Goal: Transaction & Acquisition: Book appointment/travel/reservation

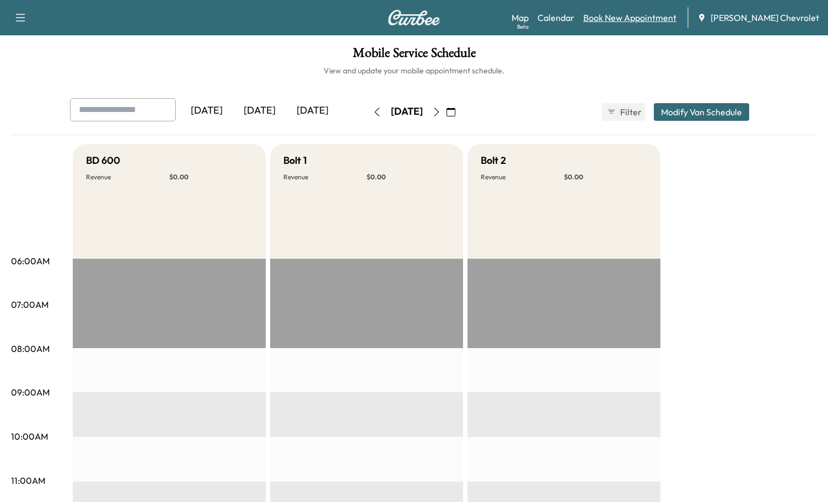
click at [631, 19] on link "Book New Appointment" at bounding box center [630, 17] width 93 height 13
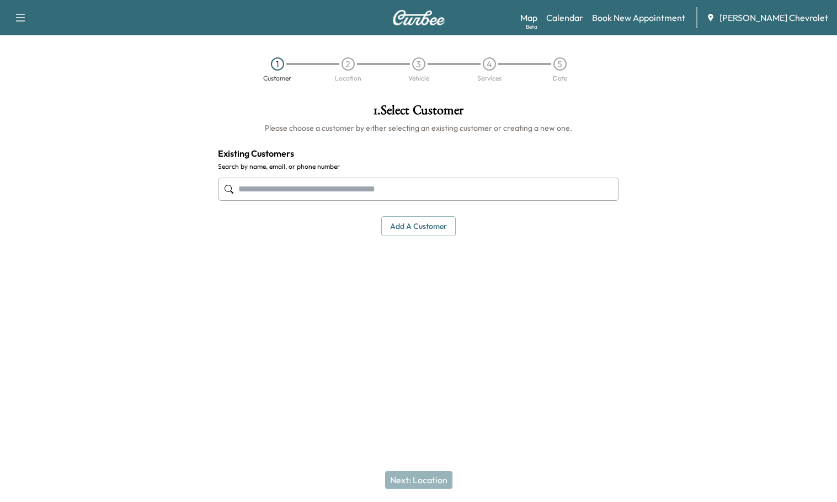
click at [285, 194] on input "text" at bounding box center [418, 189] width 401 height 23
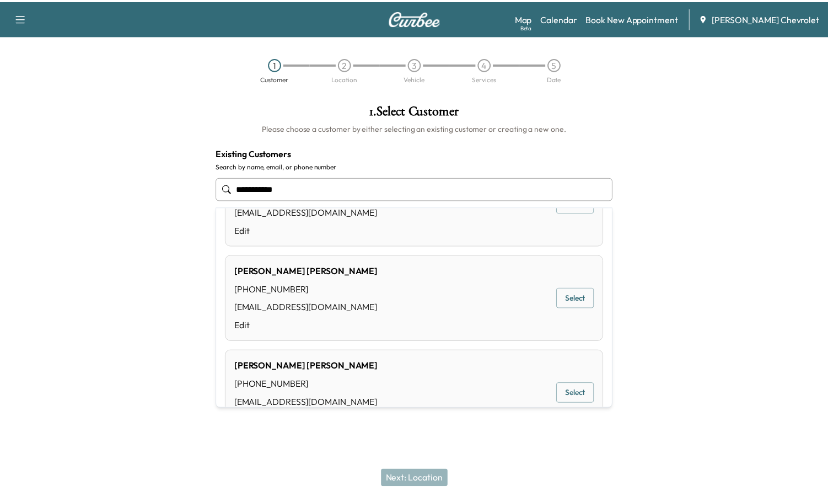
scroll to position [199, 0]
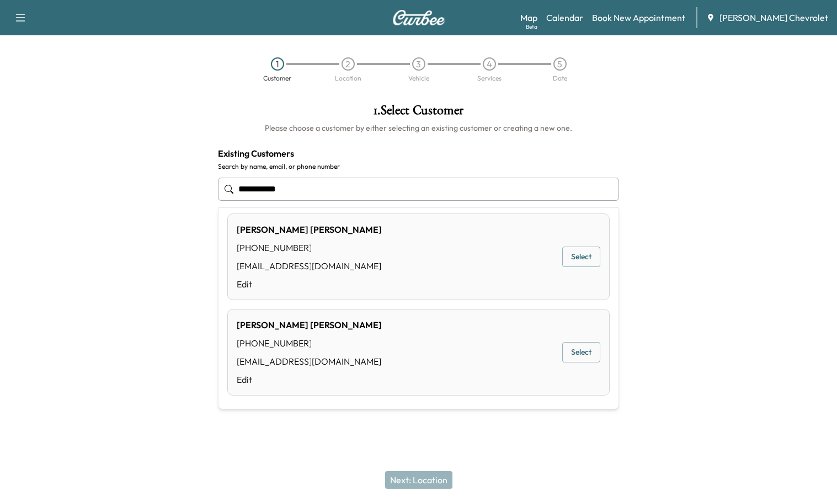
type input "**********"
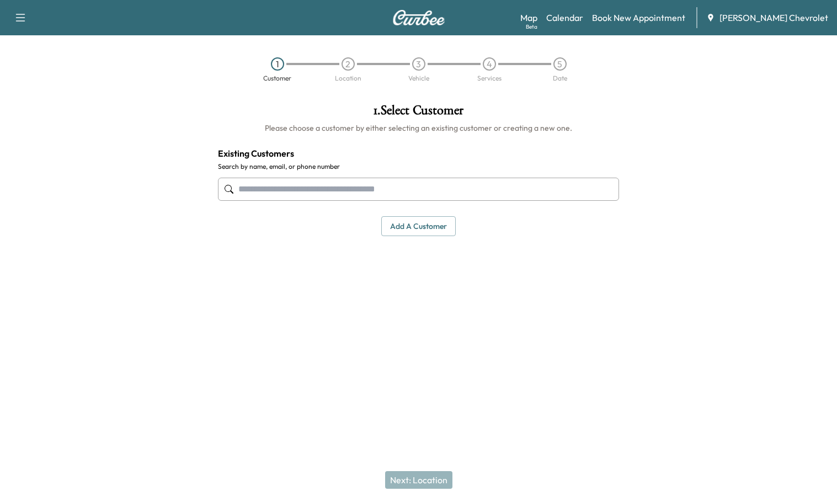
click at [52, 320] on div at bounding box center [104, 220] width 209 height 251
click at [422, 232] on button "Add a customer" at bounding box center [418, 226] width 74 height 20
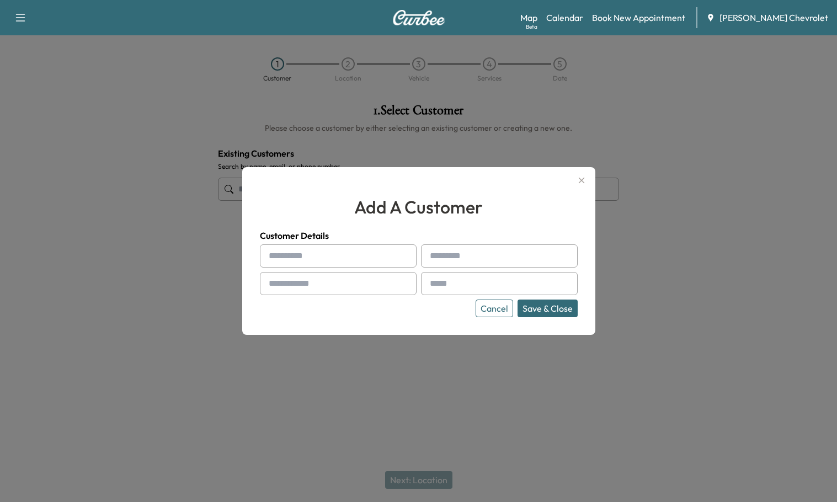
click at [333, 260] on input "text" at bounding box center [338, 255] width 157 height 23
type input "******"
type input "*"
type input "******"
type input "****"
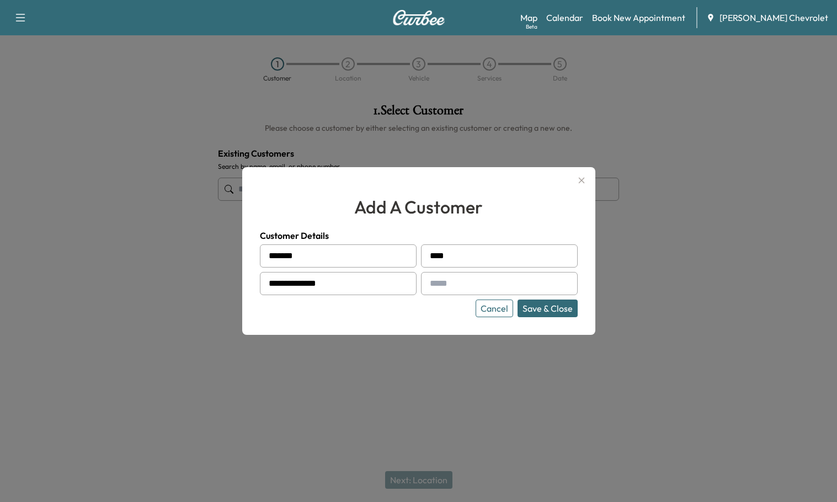
type input "**********"
click at [503, 282] on input "text" at bounding box center [499, 283] width 157 height 23
type input "**********"
drag, startPoint x: 527, startPoint y: 305, endPoint x: 533, endPoint y: 303, distance: 6.5
click at [528, 305] on button "Save & Close" at bounding box center [547, 309] width 60 height 18
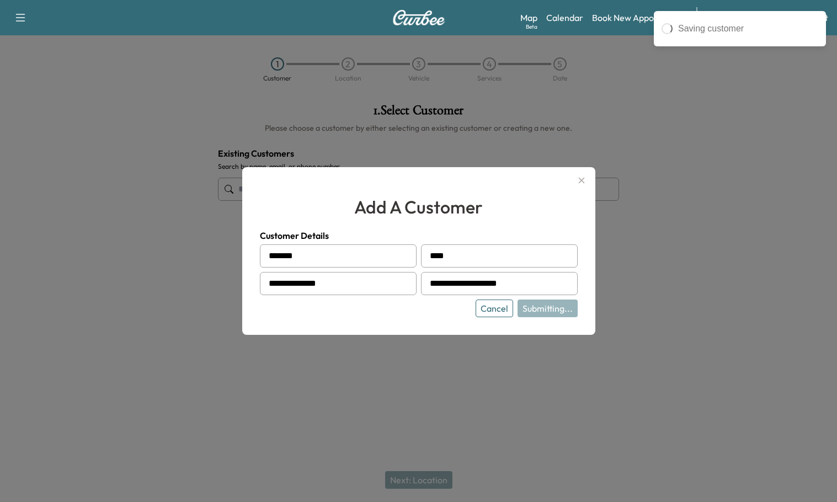
type input "**********"
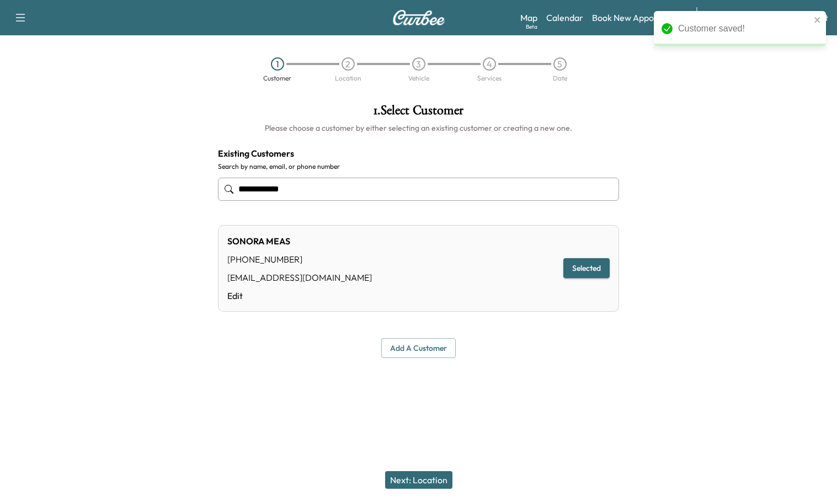
click at [434, 475] on button "Next: Location" at bounding box center [418, 480] width 67 height 18
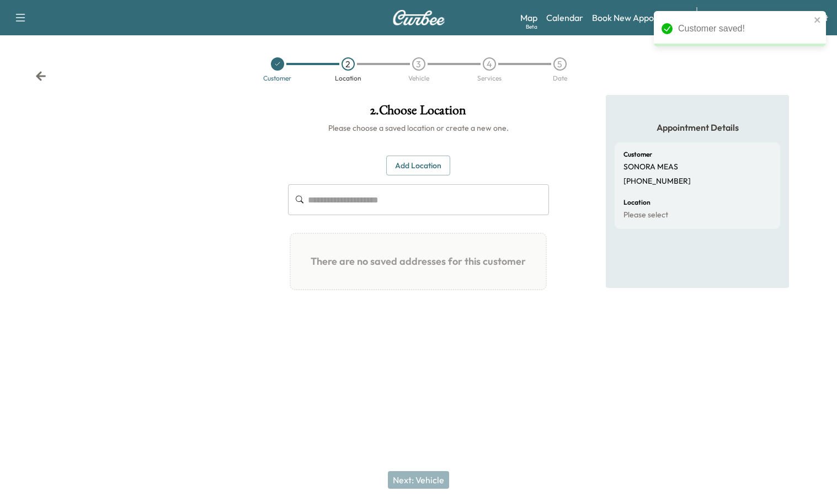
click at [417, 166] on button "Add Location" at bounding box center [418, 166] width 64 height 20
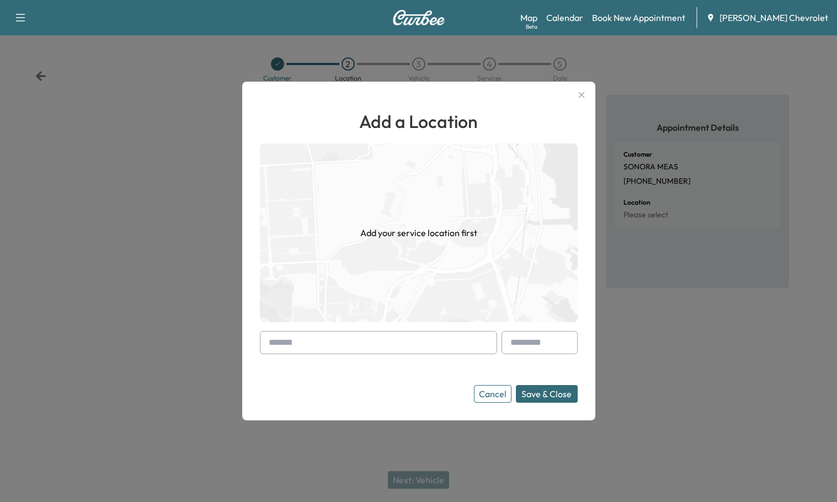
click at [391, 336] on input "text" at bounding box center [378, 342] width 237 height 23
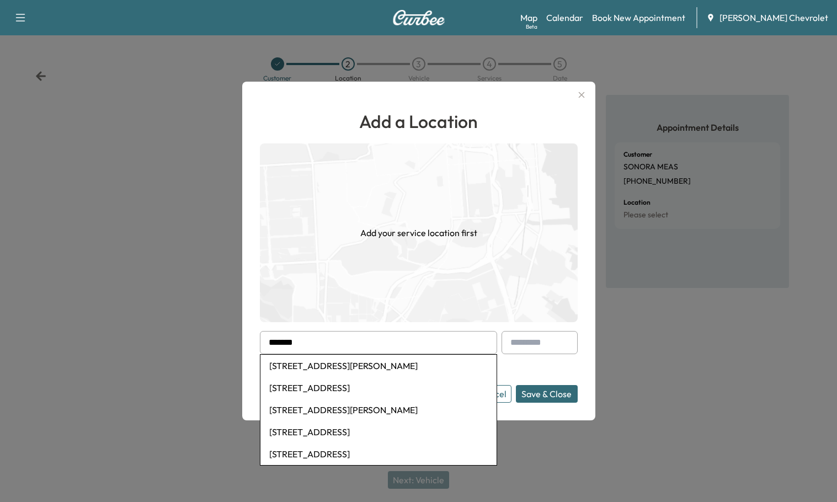
click at [373, 396] on li "2108 Eagle Ct, Cincinnati, OH, USA" at bounding box center [378, 388] width 236 height 22
type input "**********"
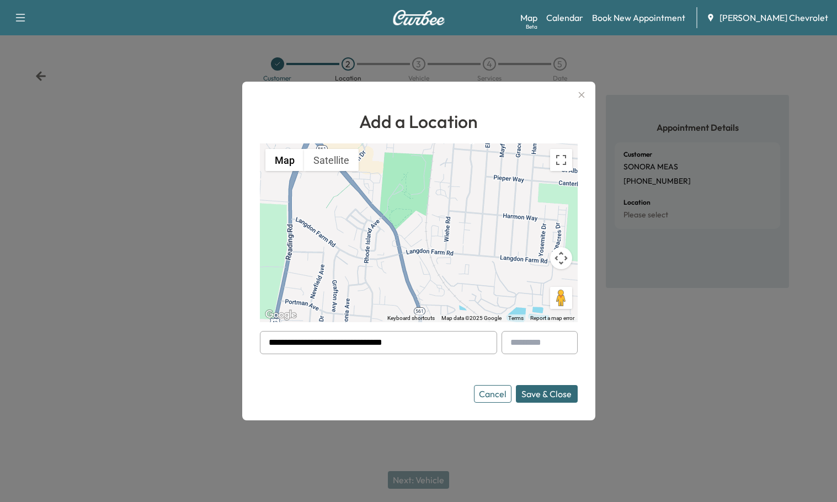
click at [541, 398] on button "Save & Close" at bounding box center [547, 394] width 62 height 18
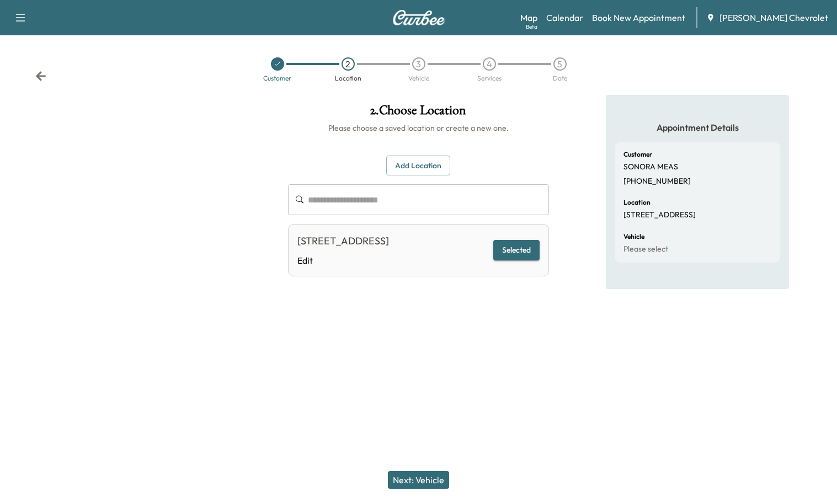
click at [518, 258] on button "Selected" at bounding box center [516, 250] width 46 height 20
click at [411, 485] on button "Next: Vehicle" at bounding box center [418, 480] width 61 height 18
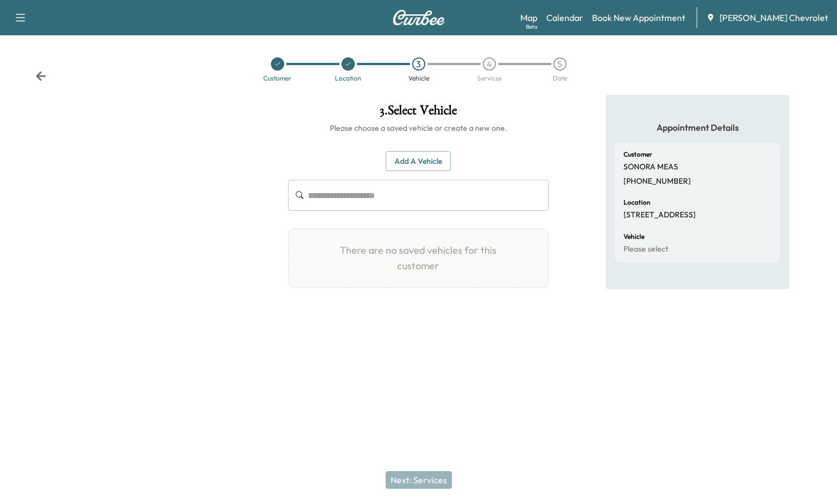
click at [413, 164] on button "Add a Vehicle" at bounding box center [418, 161] width 65 height 20
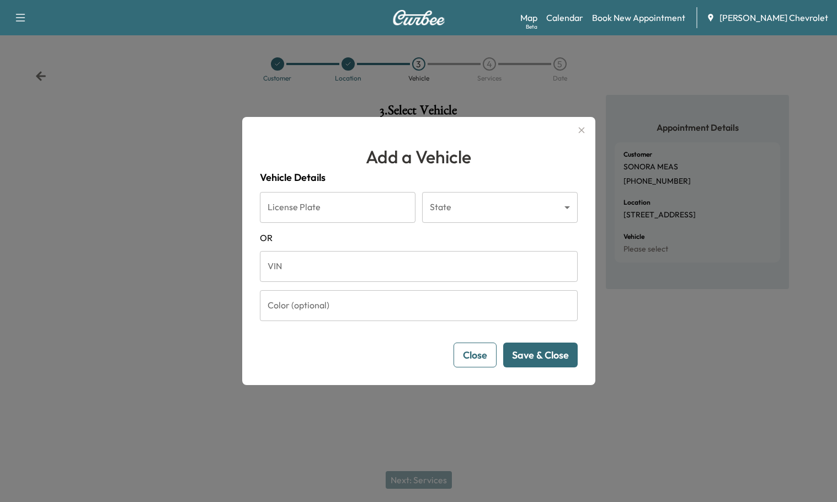
click at [320, 272] on input "VIN" at bounding box center [419, 266] width 318 height 31
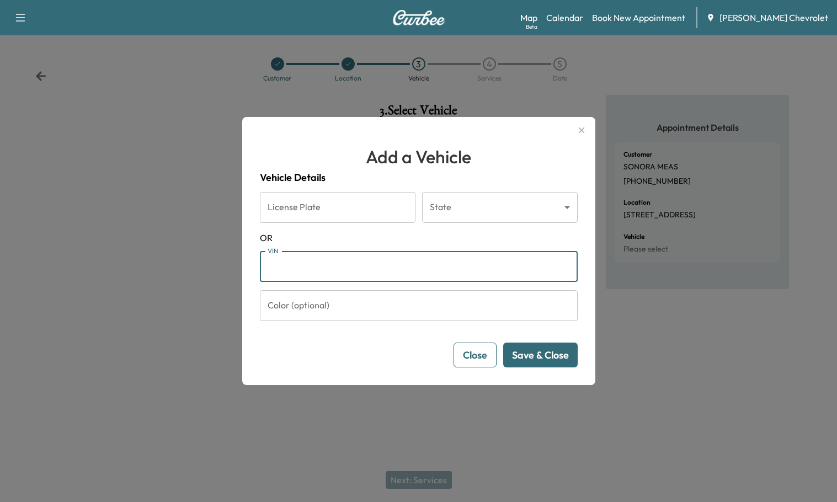
paste input "**********"
type input "**********"
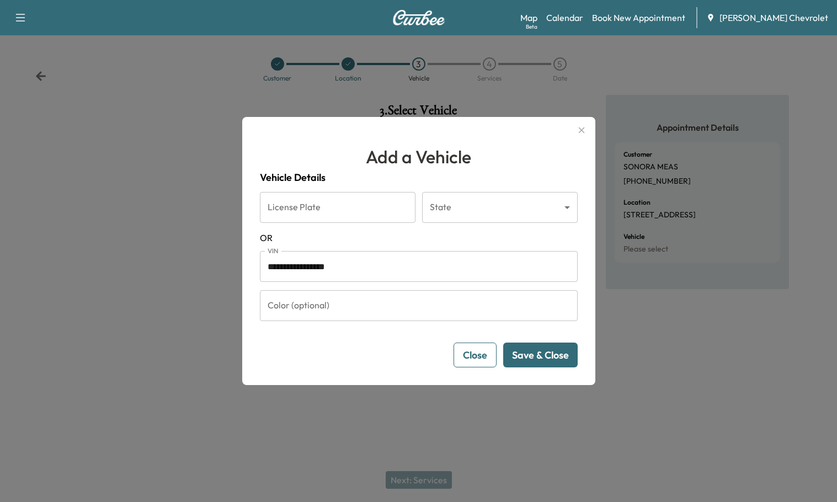
click at [542, 352] on button "Save & Close" at bounding box center [540, 355] width 74 height 25
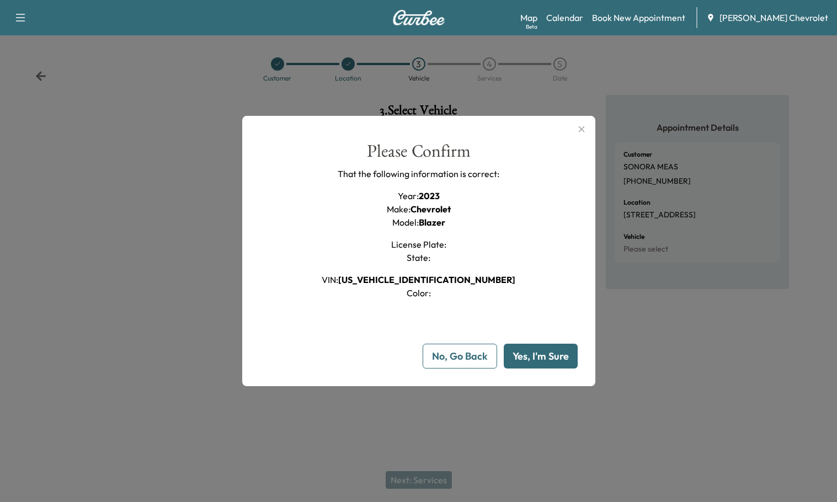
click at [546, 349] on button "Yes, I'm Sure" at bounding box center [541, 356] width 74 height 25
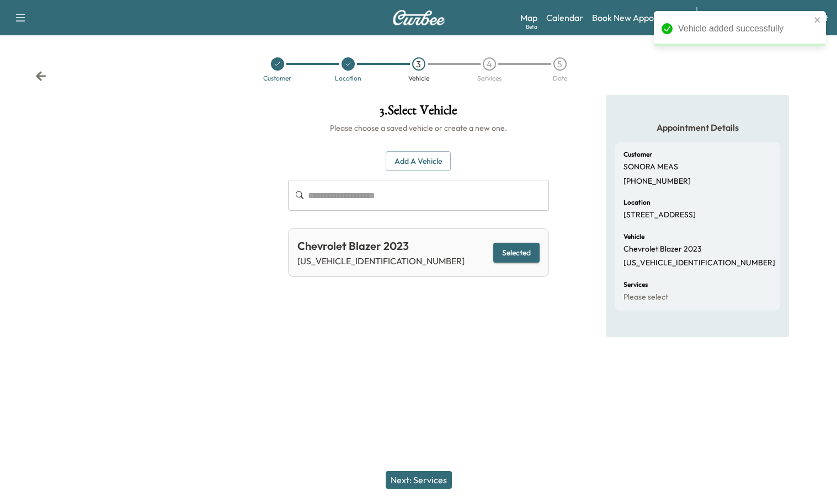
click at [522, 248] on button "Selected" at bounding box center [516, 253] width 46 height 20
click at [431, 480] on button "Next: Services" at bounding box center [419, 480] width 66 height 18
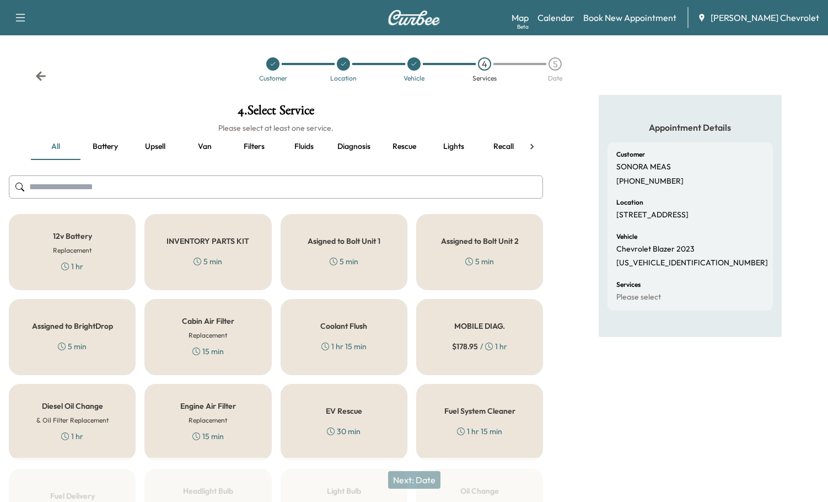
click at [471, 344] on span "$ 178.95" at bounding box center [465, 346] width 26 height 11
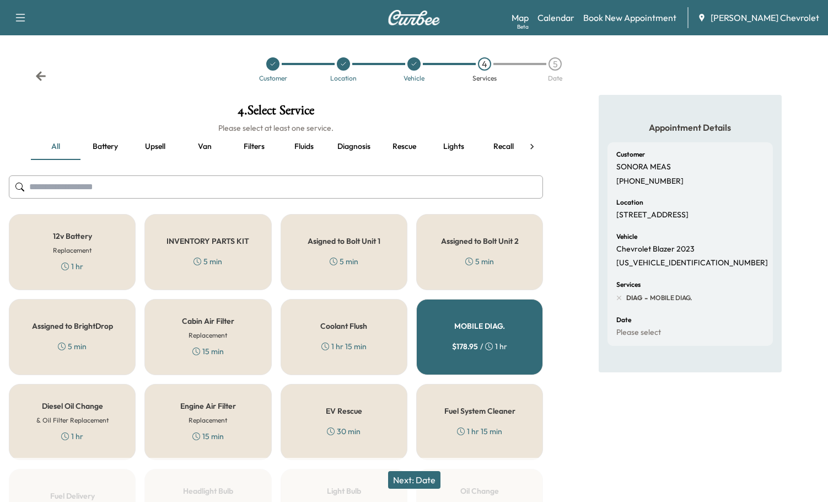
click at [424, 480] on button "Next: Date" at bounding box center [414, 480] width 52 height 18
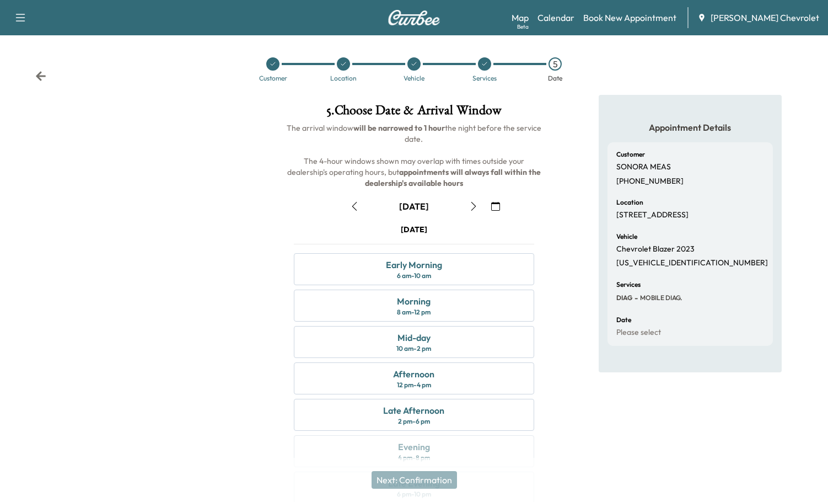
click at [473, 206] on icon "button" at bounding box center [473, 206] width 9 height 9
click at [432, 301] on div "Morning 8 am - 12 pm" at bounding box center [414, 306] width 241 height 32
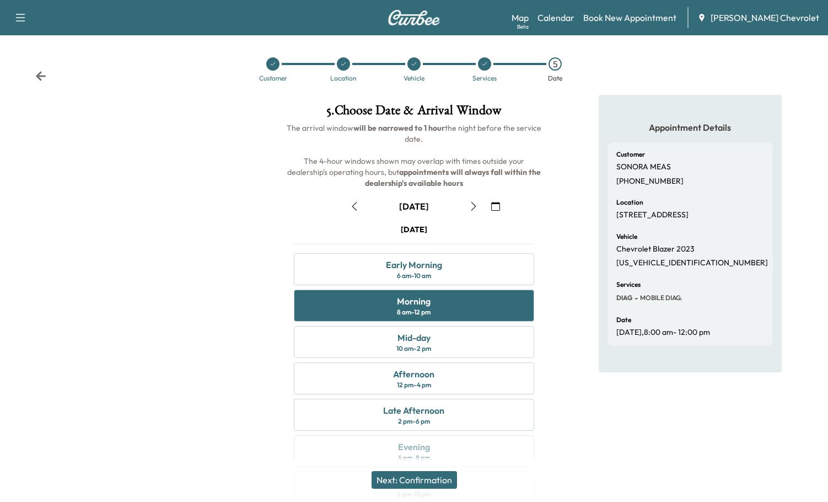
click at [420, 489] on div "Next: Confirmation" at bounding box center [414, 480] width 828 height 44
click at [419, 480] on button "Next: Confirmation" at bounding box center [414, 480] width 85 height 18
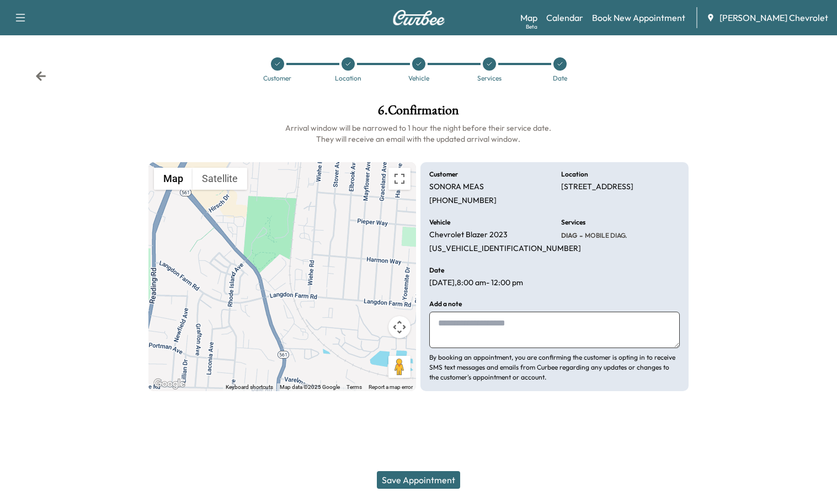
click at [482, 313] on textarea at bounding box center [554, 330] width 250 height 36
type textarea "**********"
click at [435, 481] on button "Save Appointment" at bounding box center [418, 480] width 83 height 18
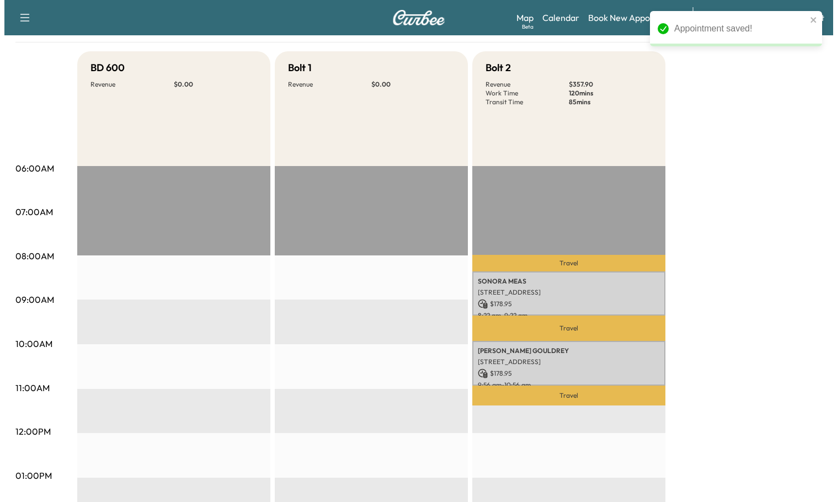
scroll to position [110, 0]
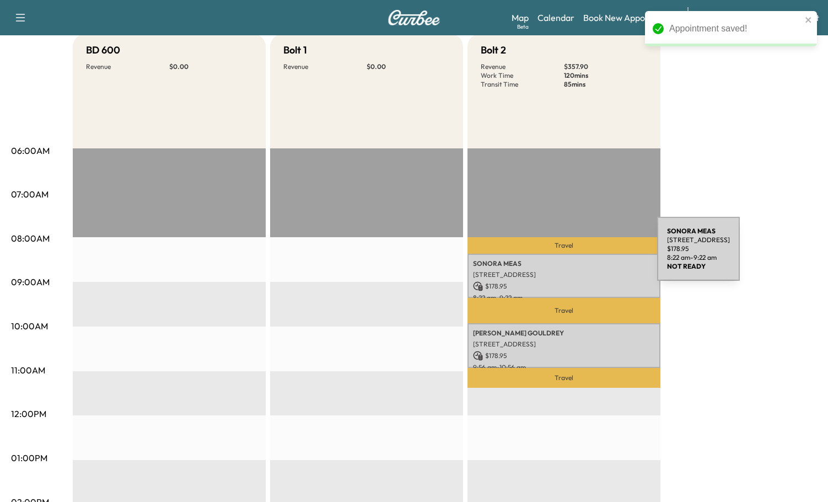
click at [575, 255] on div "SONORA MEAS 2108 Eagle Ct, Cincinnati, OH 45237, USA $ 178.95 8:22 am - 9:22 am" at bounding box center [564, 276] width 193 height 45
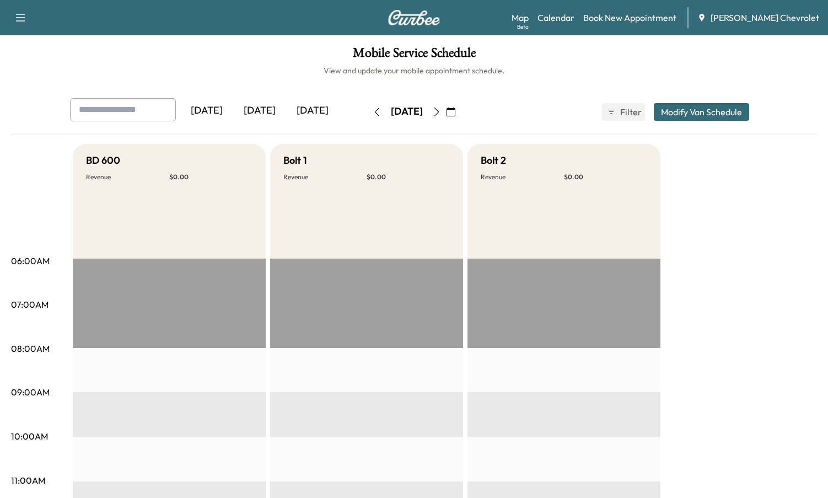
click at [461, 106] on button "button" at bounding box center [451, 112] width 19 height 18
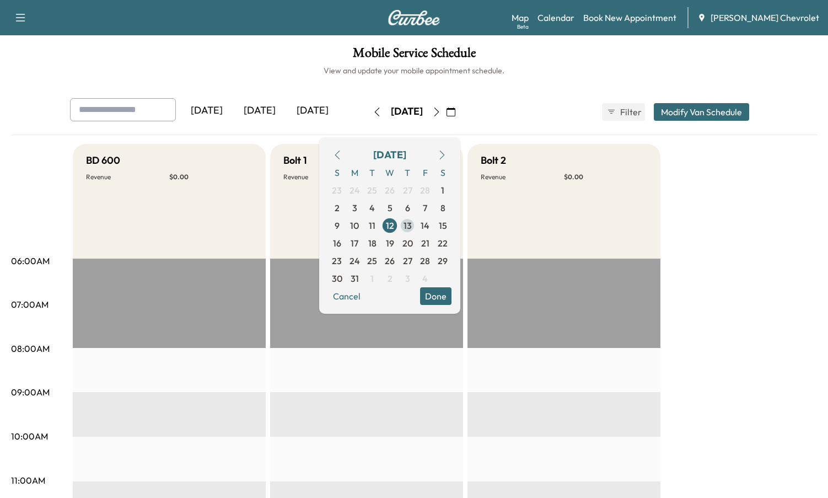
click at [412, 227] on span "13" at bounding box center [408, 225] width 8 height 13
drag, startPoint x: 458, startPoint y: 149, endPoint x: 468, endPoint y: 154, distance: 11.6
click at [452, 149] on div "[DATE]" at bounding box center [390, 155] width 124 height 18
click at [447, 154] on icon "button" at bounding box center [442, 155] width 9 height 9
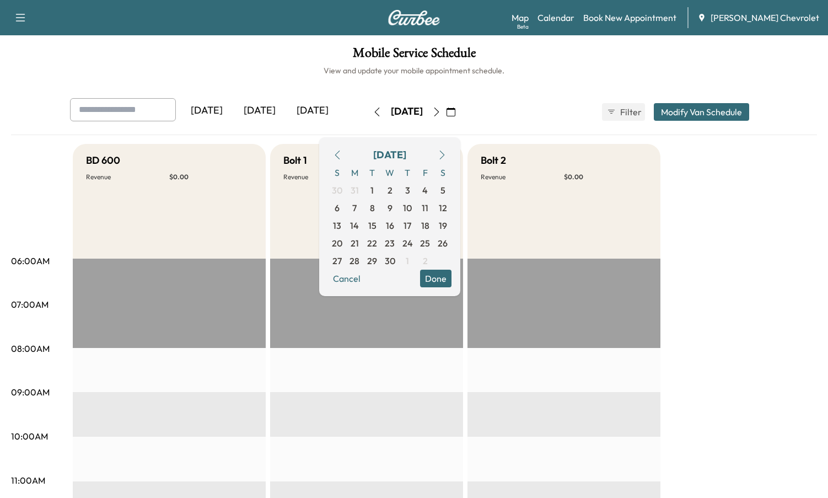
click at [447, 154] on icon "button" at bounding box center [442, 155] width 9 height 9
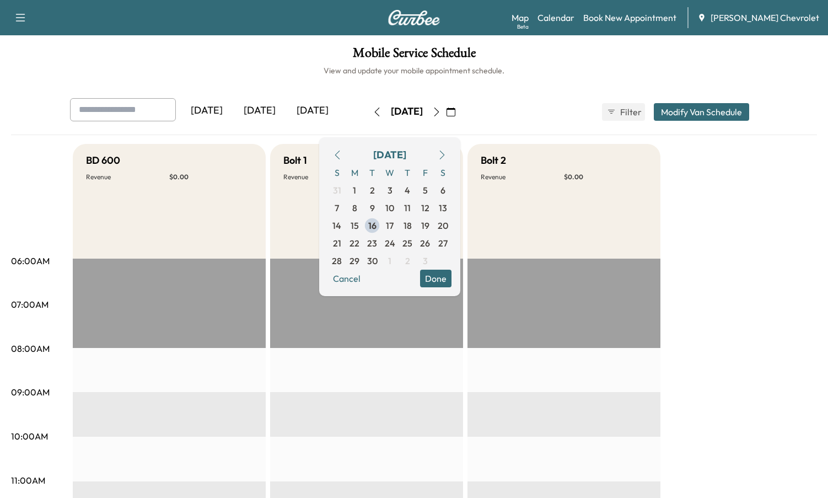
click at [447, 154] on icon "button" at bounding box center [442, 155] width 9 height 9
click at [347, 162] on button "button" at bounding box center [337, 155] width 19 height 18
click at [342, 154] on icon "button" at bounding box center [337, 155] width 9 height 9
click at [412, 228] on span "18" at bounding box center [408, 225] width 8 height 13
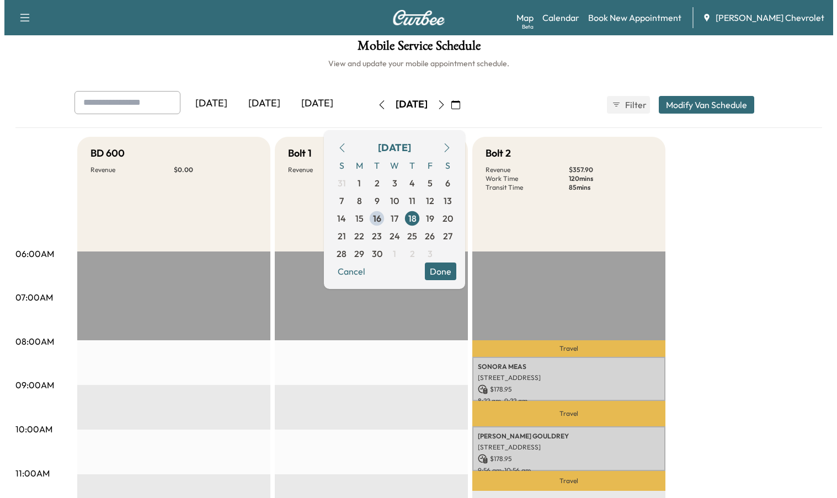
scroll to position [110, 0]
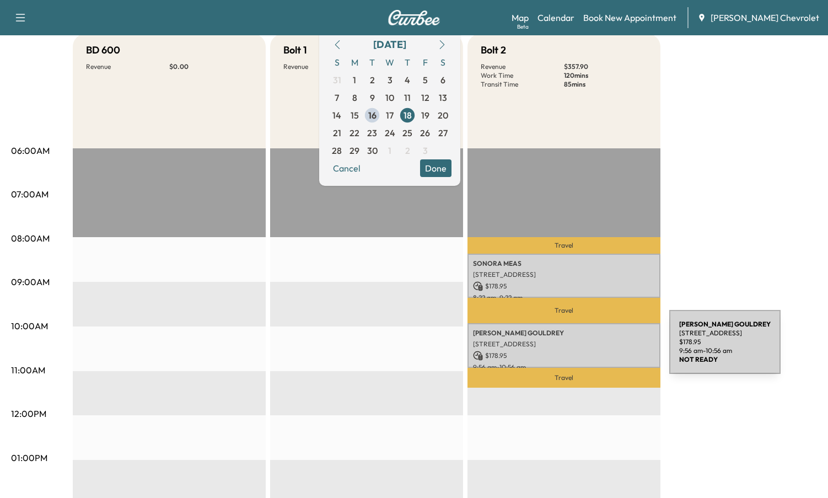
click at [586, 346] on p "[STREET_ADDRESS]" at bounding box center [564, 344] width 182 height 9
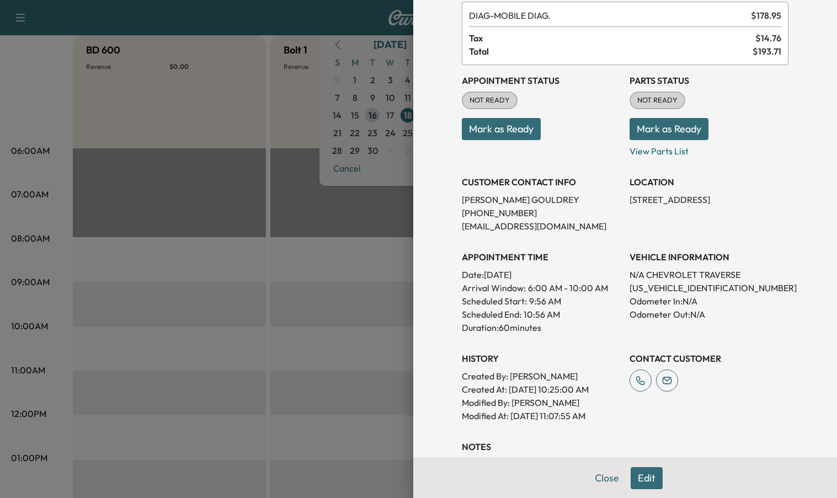
scroll to position [181, 0]
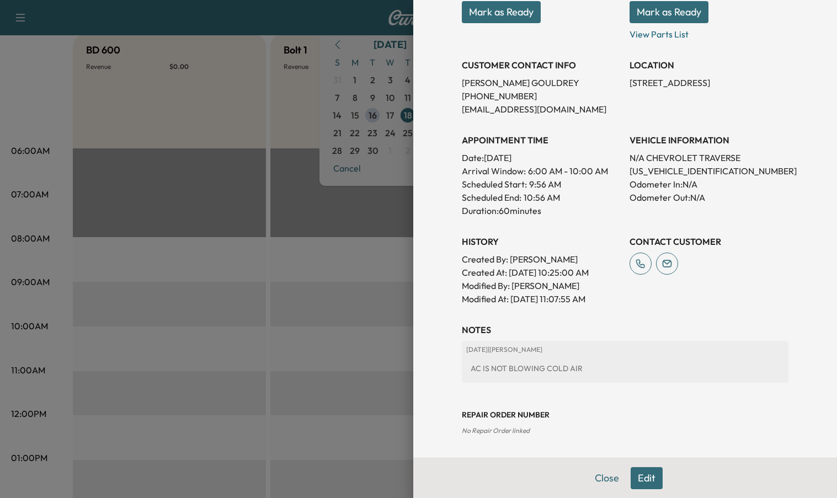
click at [638, 472] on button "Edit" at bounding box center [646, 478] width 32 height 22
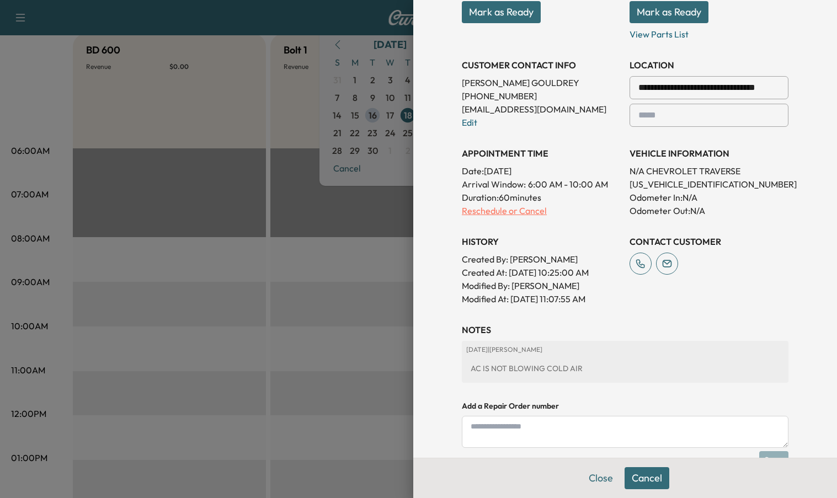
click at [519, 211] on p "Reschedule or Cancel" at bounding box center [541, 210] width 159 height 13
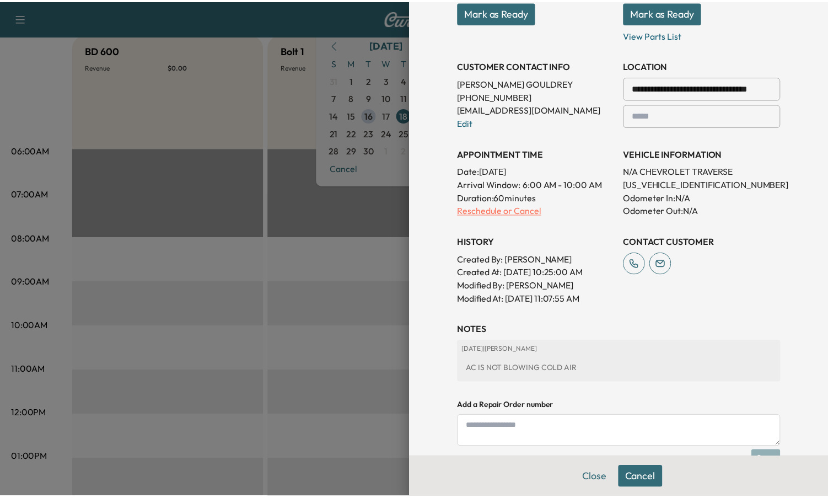
scroll to position [0, 0]
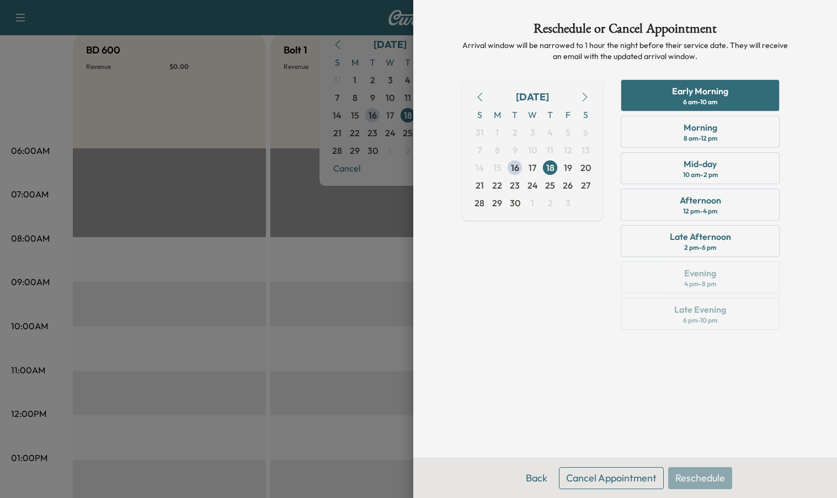
click at [626, 471] on button "Cancel Appointment" at bounding box center [611, 478] width 105 height 22
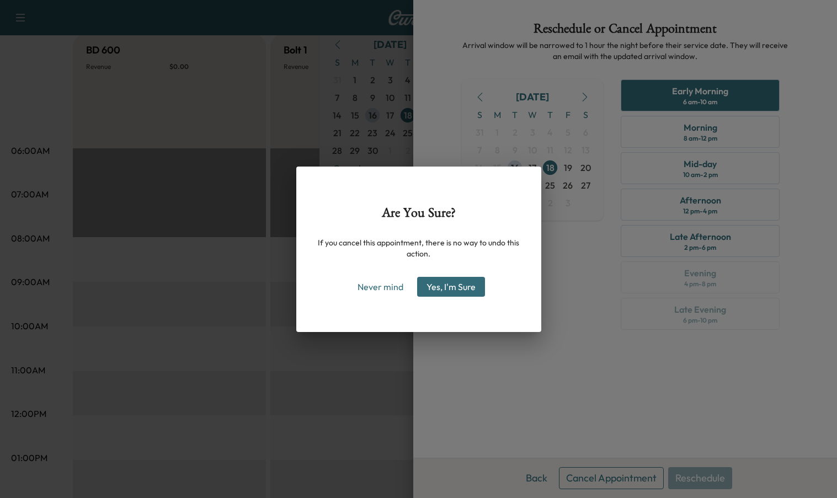
click at [440, 285] on button "Yes, I'm Sure" at bounding box center [451, 287] width 68 height 20
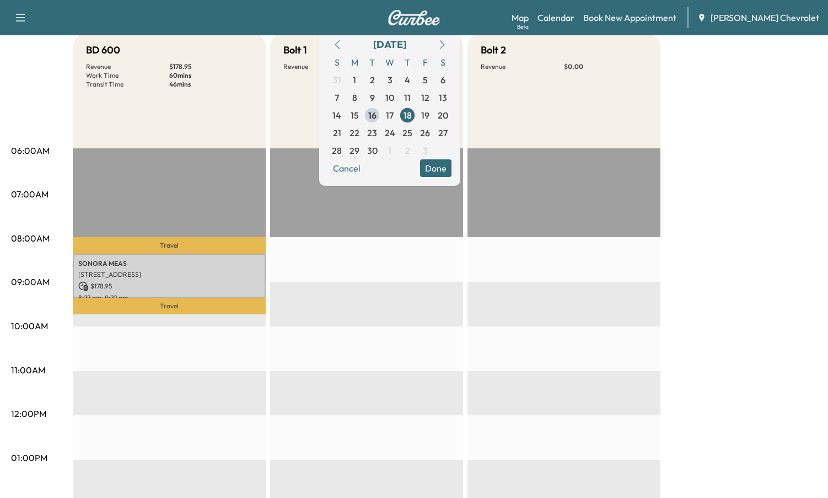
click at [724, 247] on div "BD 600 Revenue $ 178.95 Work Time 60 mins Transit Time 46 mins Travel SONORA ME…" at bounding box center [445, 447] width 745 height 827
